Goal: Information Seeking & Learning: Learn about a topic

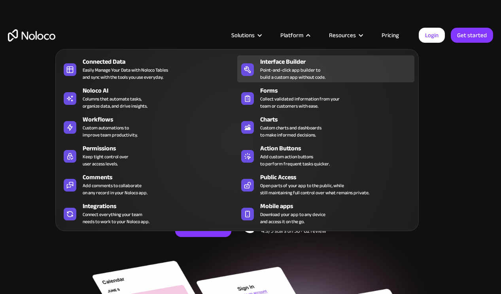
click at [294, 62] on div "Interface Builder" at bounding box center [339, 61] width 158 height 9
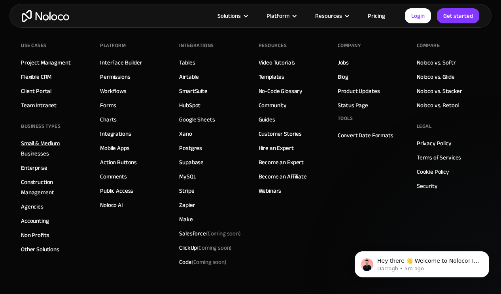
scroll to position [2755, 0]
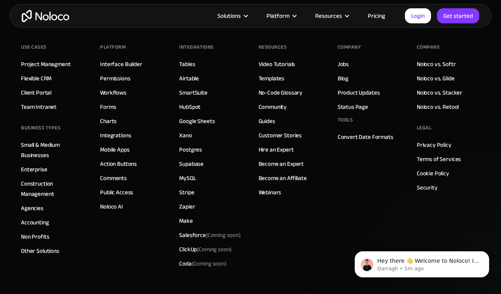
click at [53, 137] on div "Use Cases Project Managment Flexible CRM Client Portal Team Intranet BUSINESS T…" at bounding box center [52, 155] width 63 height 229
click at [48, 144] on link "Small & Medium Businesses" at bounding box center [52, 149] width 63 height 21
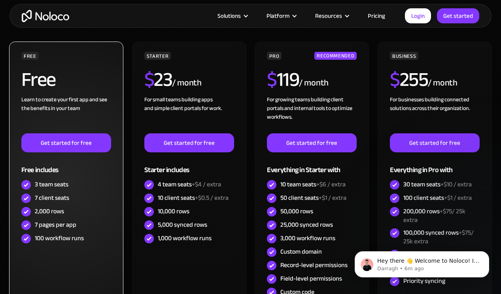
scroll to position [2194, 0]
